Goal: Task Accomplishment & Management: Use online tool/utility

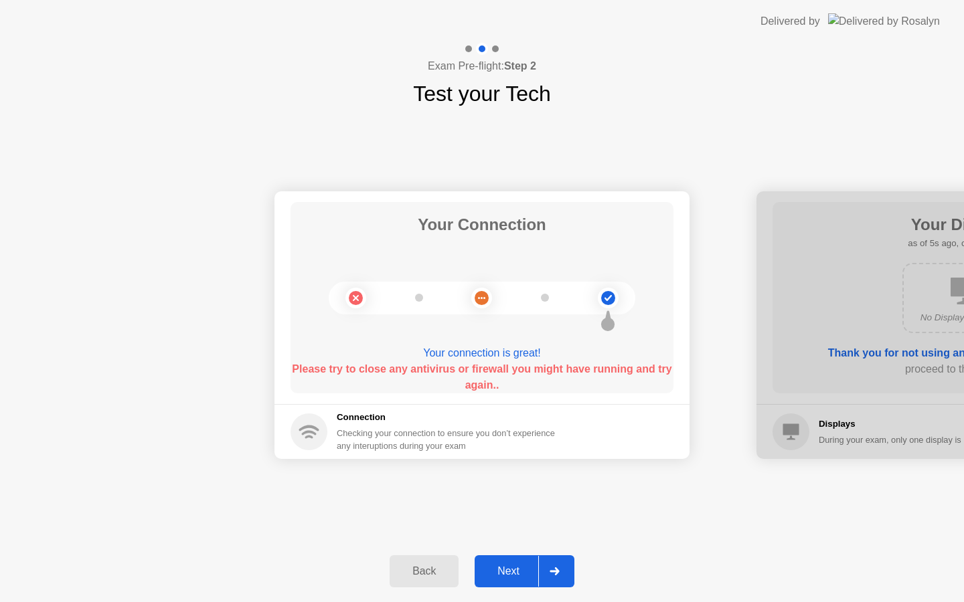
click at [556, 573] on icon at bounding box center [554, 572] width 10 height 8
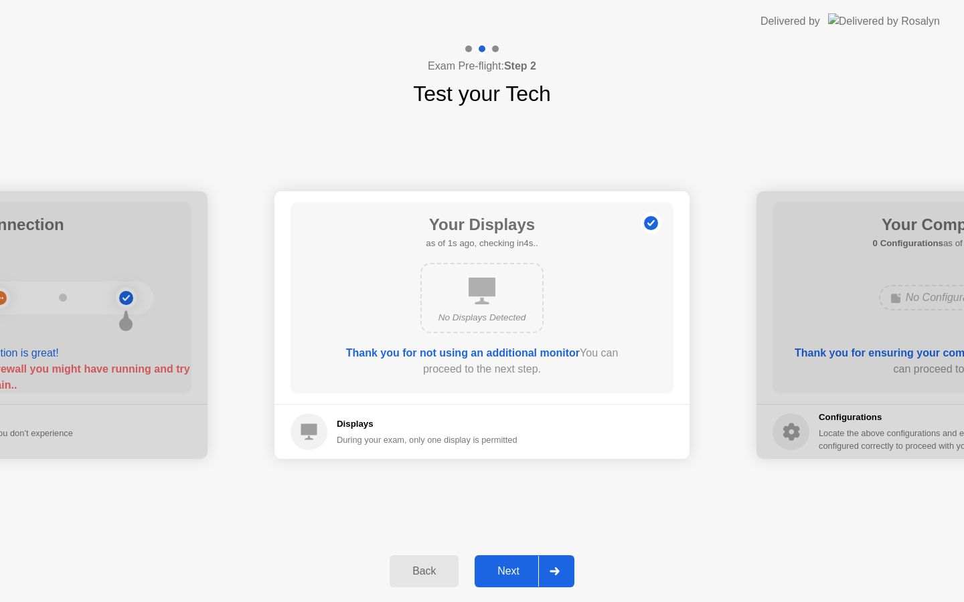
click at [556, 573] on icon at bounding box center [554, 572] width 10 height 8
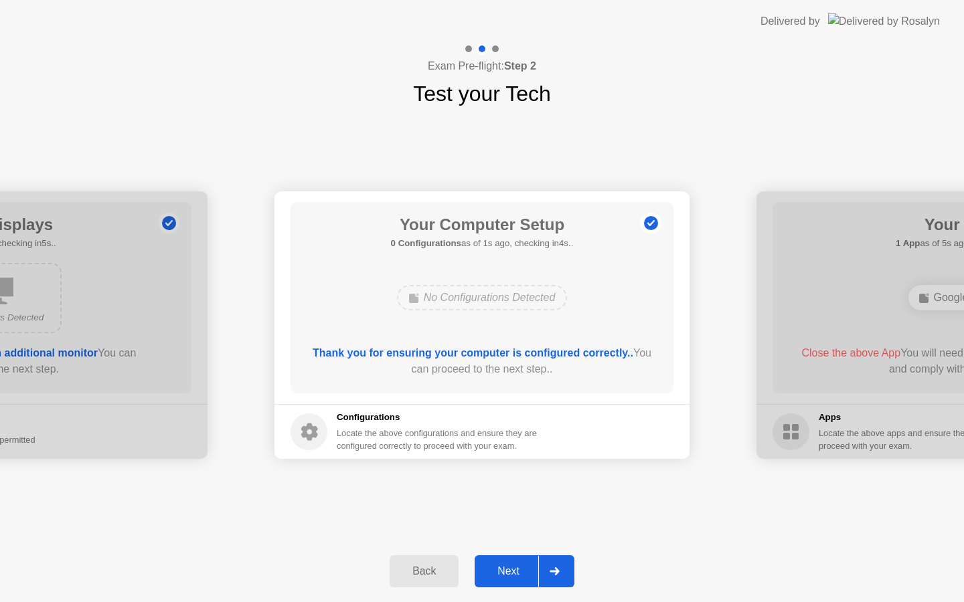
click at [556, 573] on icon at bounding box center [554, 572] width 10 height 8
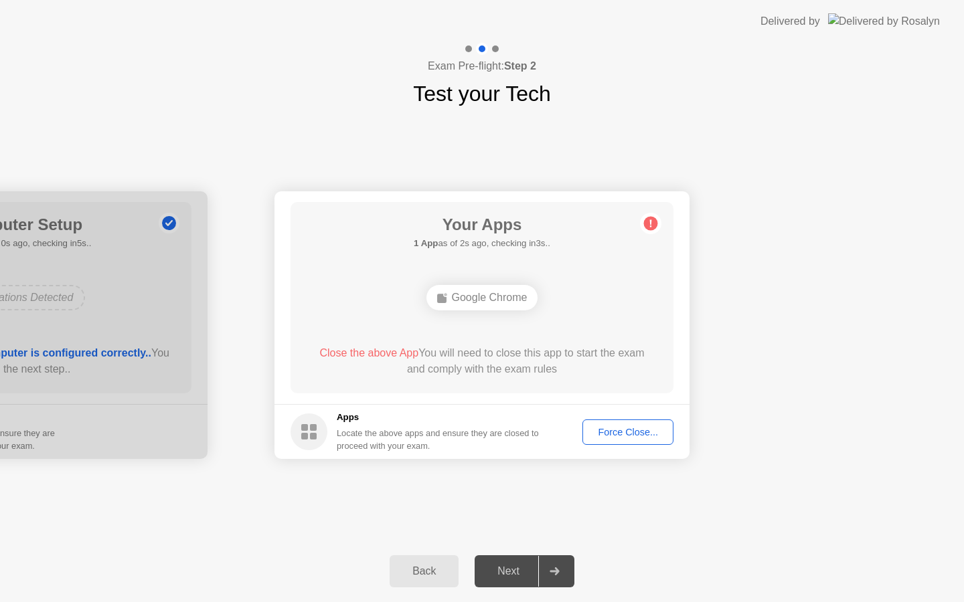
click at [622, 434] on div "Force Close..." at bounding box center [628, 432] width 82 height 11
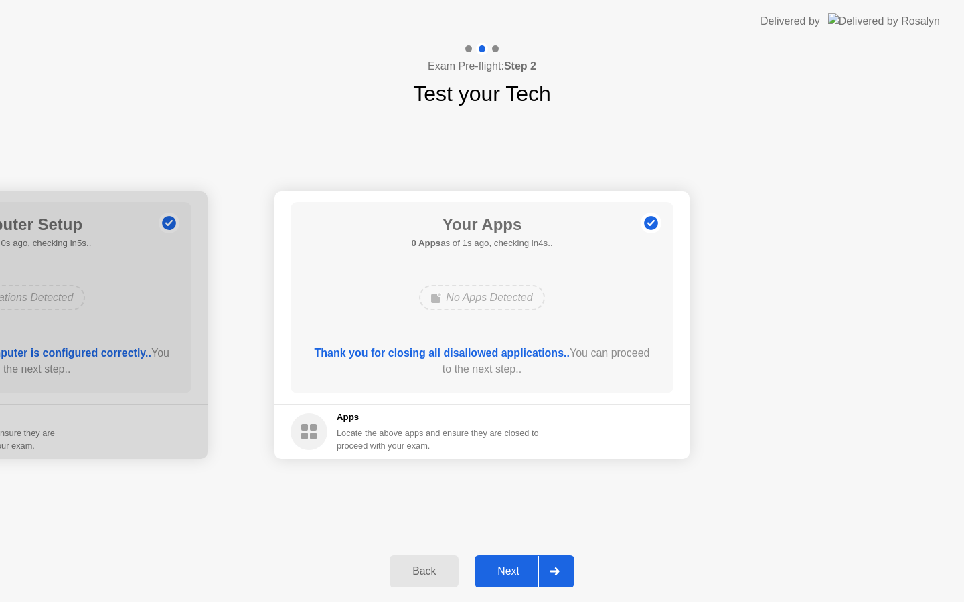
click at [561, 578] on div at bounding box center [554, 571] width 32 height 31
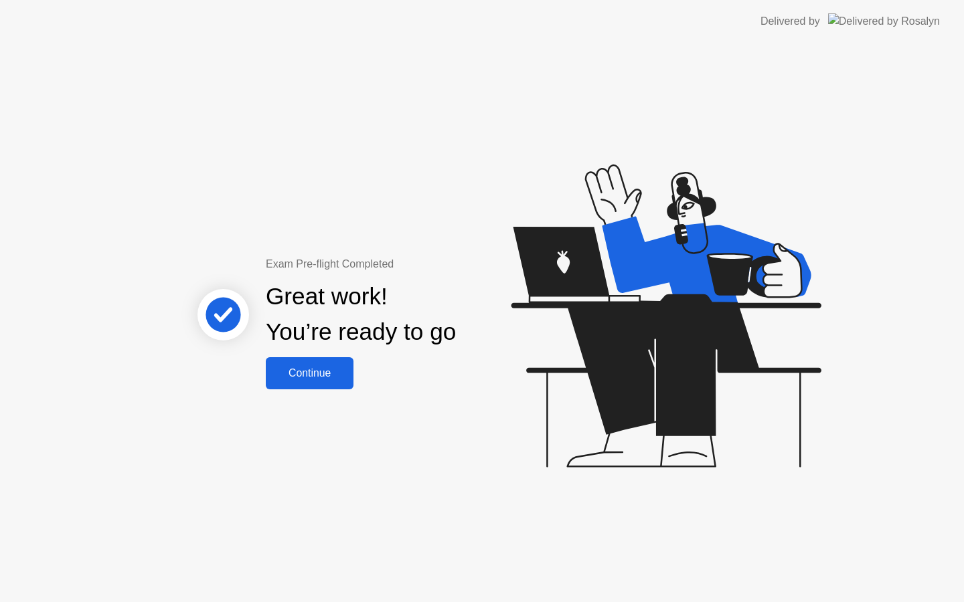
click at [316, 374] on div "Continue" at bounding box center [310, 373] width 80 height 12
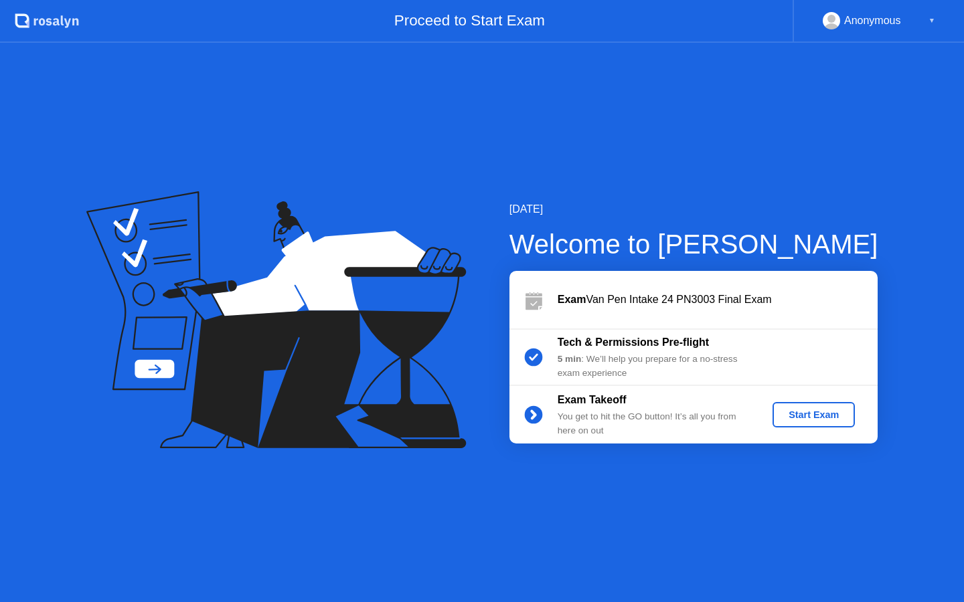
click at [796, 420] on div "Start Exam" at bounding box center [814, 415] width 72 height 11
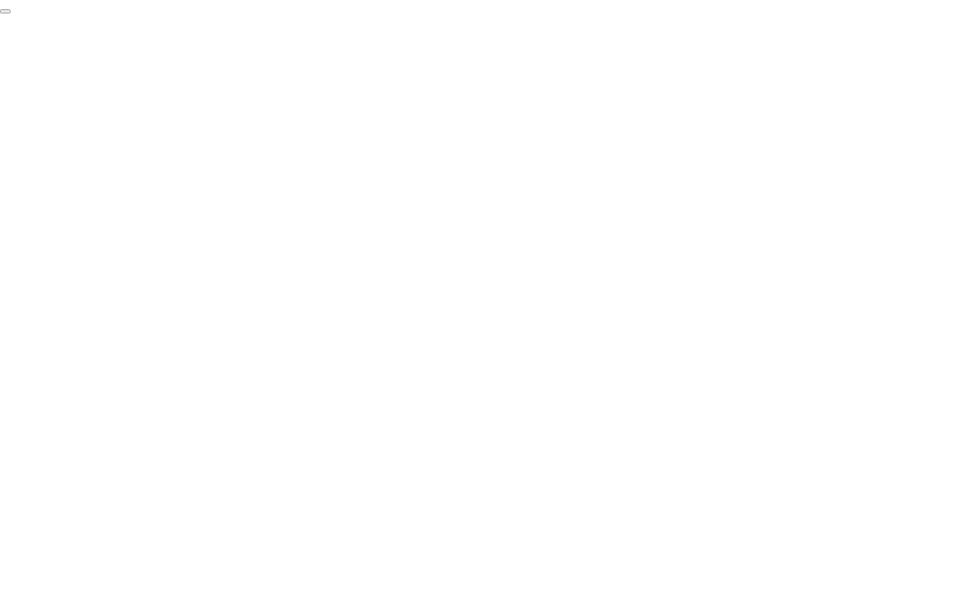
click div "End Proctoring Session"
